Goal: Navigation & Orientation: Understand site structure

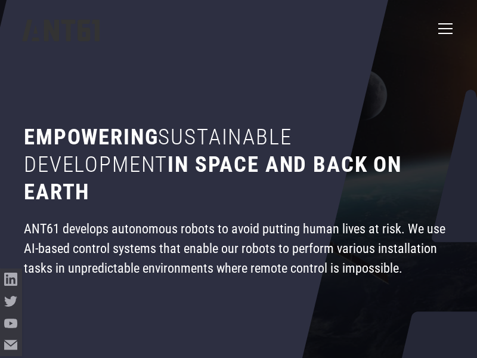
scroll to position [358, 0]
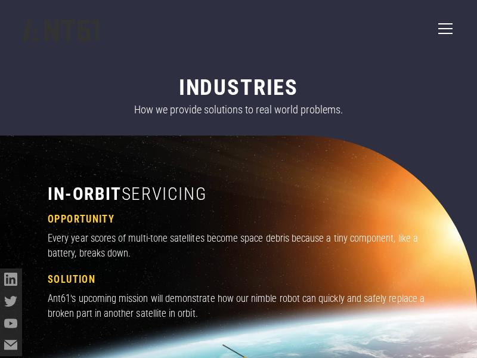
scroll to position [358, 0]
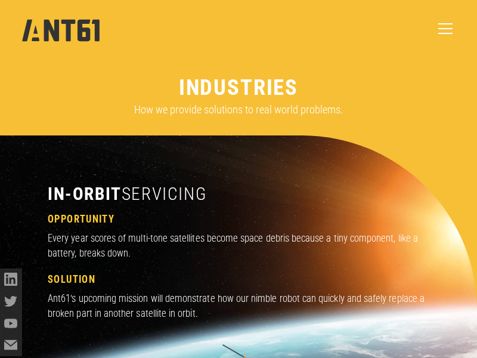
scroll to position [3027, 0]
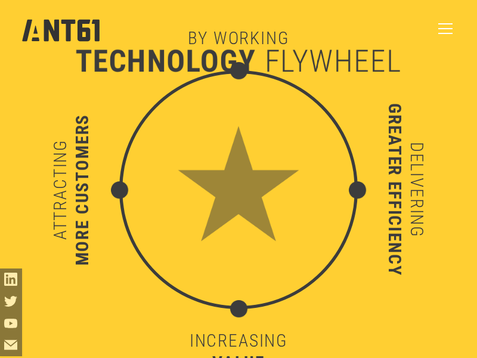
scroll to position [3027, 0]
